Goal: Check status: Check status

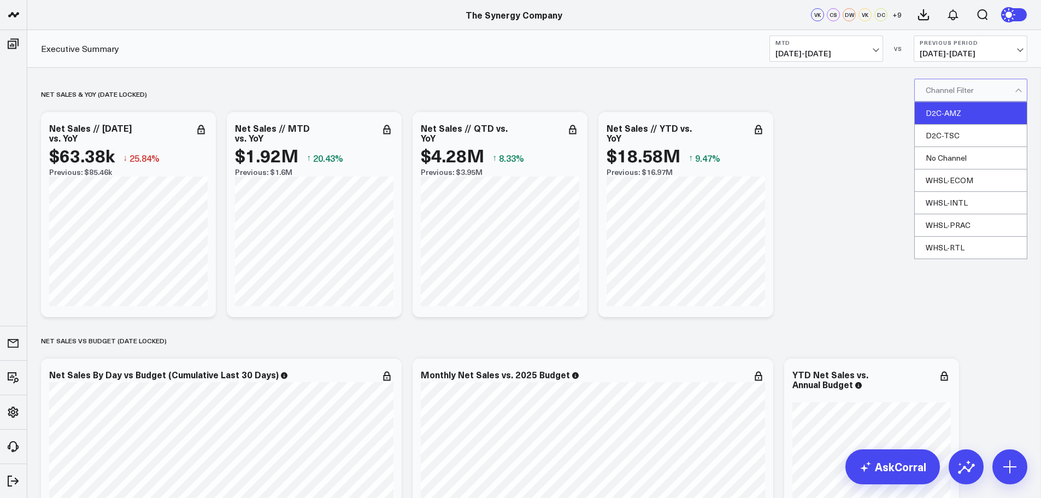
click at [943, 115] on div "D2C-AMZ" at bounding box center [971, 113] width 112 height 22
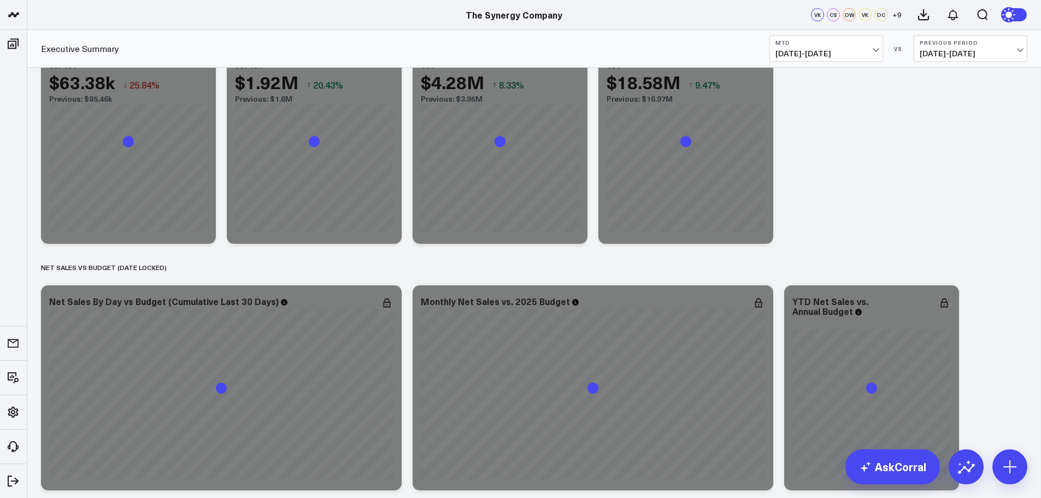
scroll to position [164, 0]
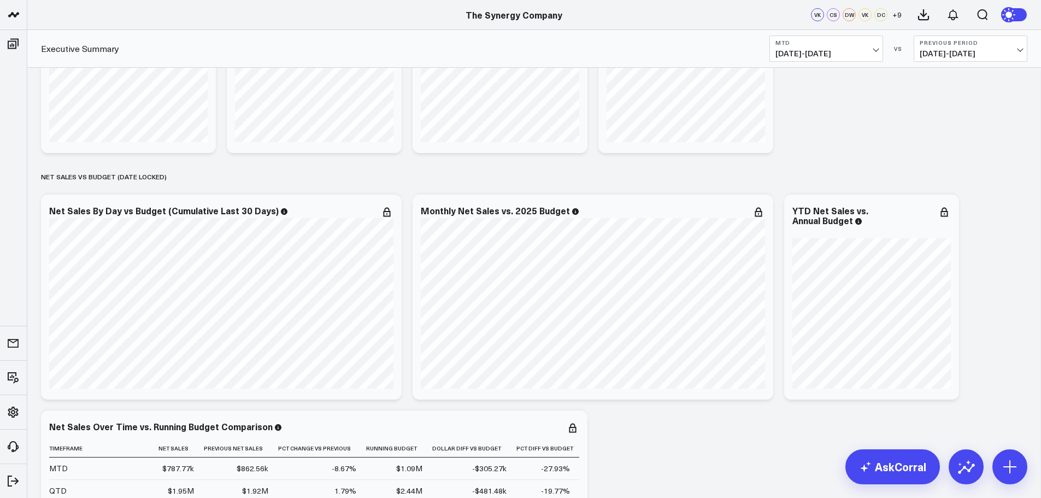
click at [868, 32] on div "Executive Summary MTD [DATE] - [DATE] VS Previous Period [DATE] - [DATE]" at bounding box center [534, 49] width 1014 height 38
click at [867, 51] on span "[DATE] - [DATE]" at bounding box center [827, 53] width 102 height 9
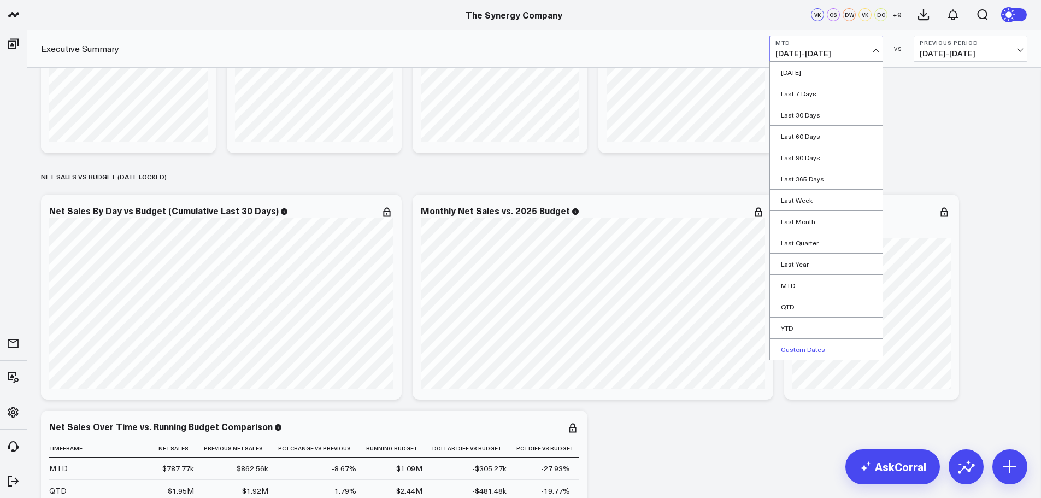
click at [816, 349] on link "Custom Dates" at bounding box center [826, 349] width 113 height 21
select select "7"
select select "2025"
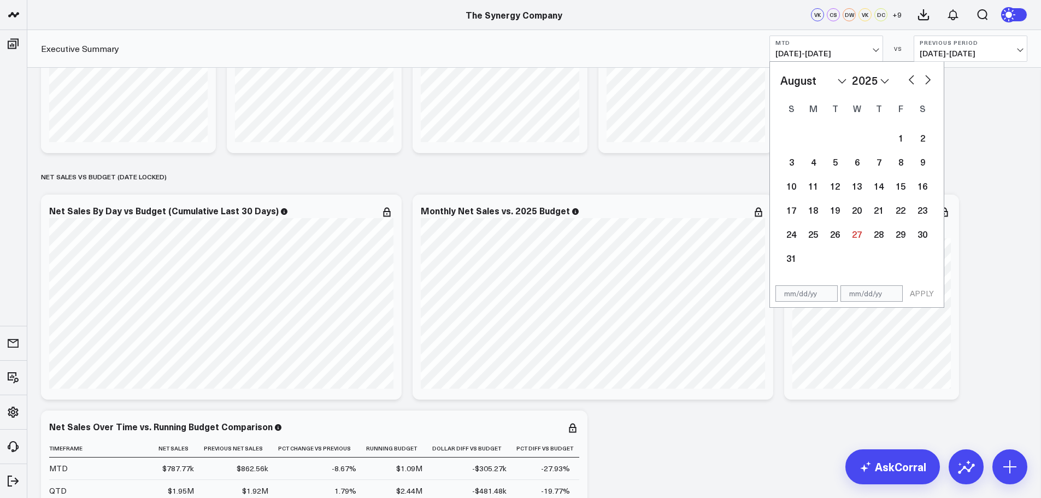
drag, startPoint x: 872, startPoint y: 71, endPoint x: 866, endPoint y: 76, distance: 7.4
click at [872, 72] on div "January February March April May June July August September October November [D…" at bounding box center [857, 171] width 174 height 219
click at [865, 83] on select "2026 2025 2024 2023 2022 2021 2020 2019 2018 2017 2016 2015 2014 2013 2012 2011…" at bounding box center [870, 80] width 37 height 16
select select "7"
select select "2024"
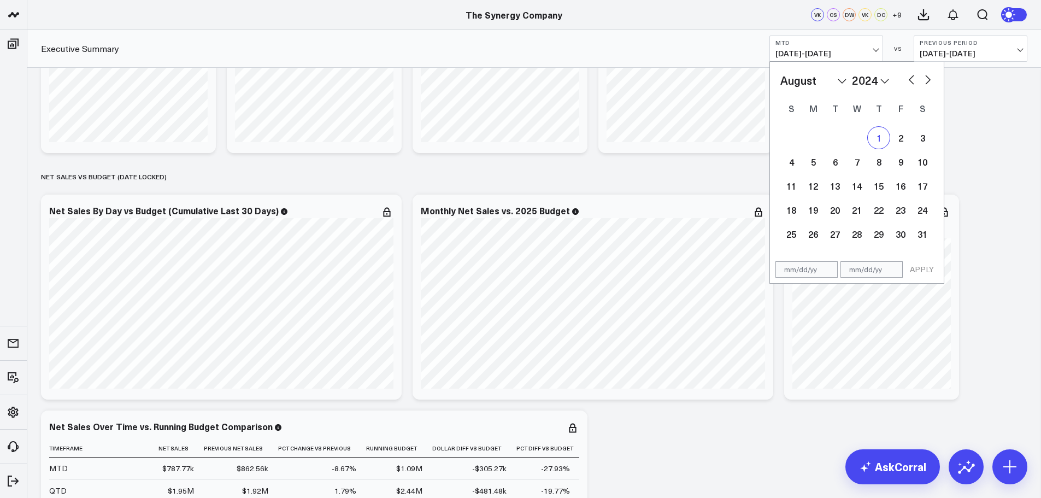
click at [878, 137] on div "1" at bounding box center [879, 138] width 22 height 22
type input "[DATE]"
select select "7"
select select "2024"
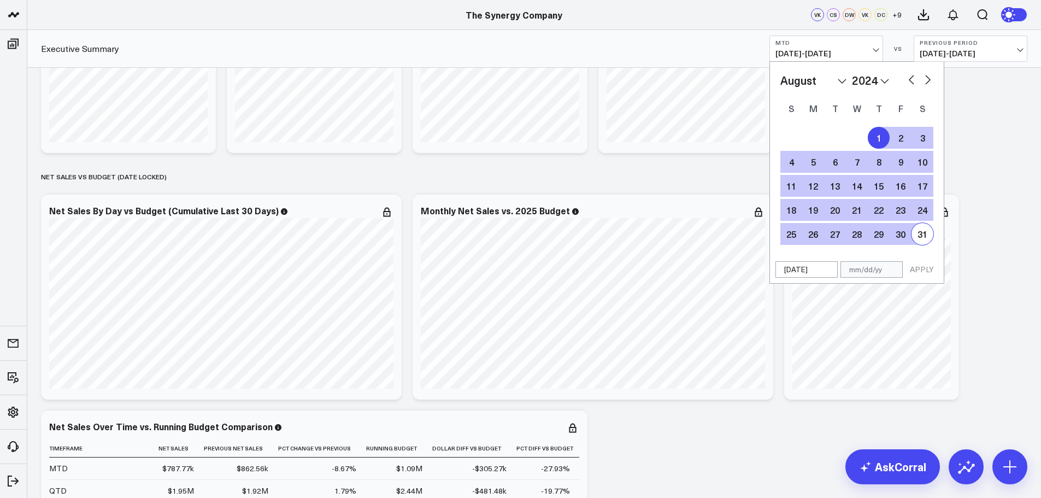
click at [928, 235] on div "31" at bounding box center [923, 234] width 22 height 22
type input "[DATE]"
select select "7"
select select "2024"
click at [922, 268] on button "APPLY" at bounding box center [922, 269] width 33 height 16
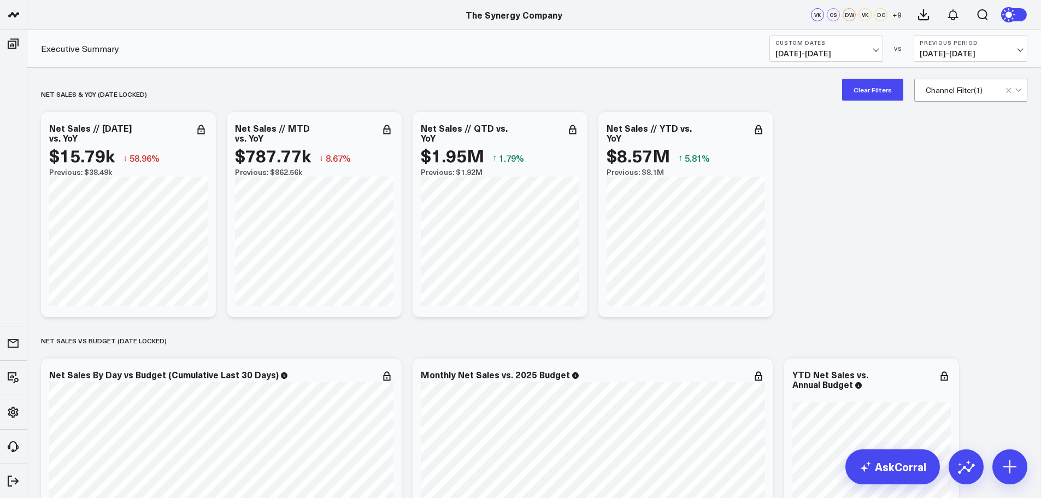
click at [843, 46] on button "Custom Dates [DATE] - [DATE]" at bounding box center [827, 49] width 114 height 26
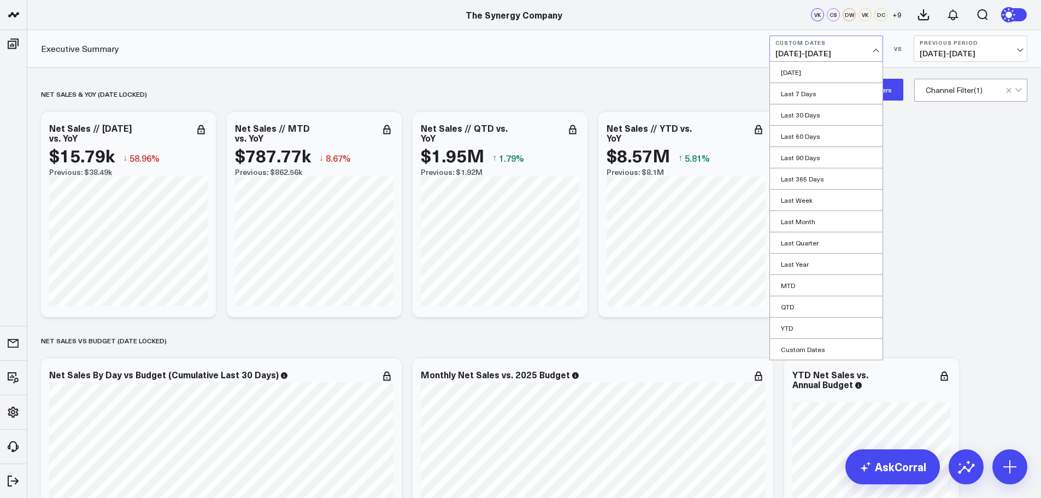
click at [793, 290] on link "MTD" at bounding box center [826, 285] width 113 height 21
